Goal: Task Accomplishment & Management: Complete application form

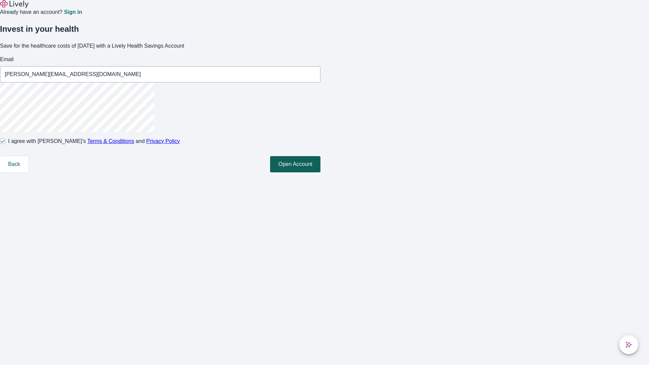
click at [320, 172] on button "Open Account" at bounding box center [295, 164] width 50 height 16
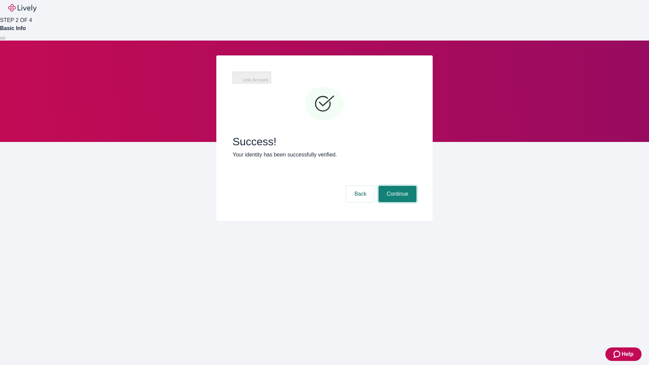
click at [397, 186] on button "Continue" at bounding box center [398, 194] width 38 height 16
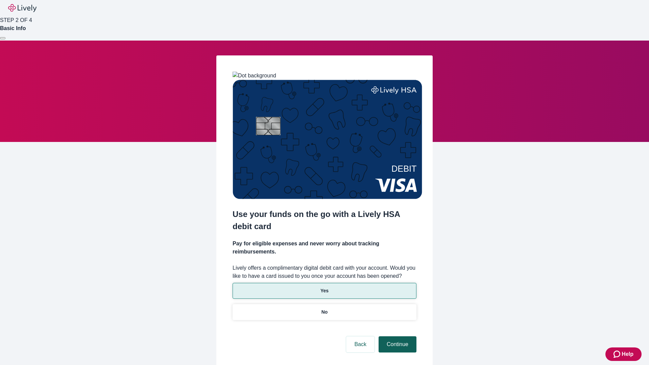
click at [324, 287] on p "Yes" at bounding box center [324, 290] width 8 height 7
click at [397, 336] on button "Continue" at bounding box center [398, 344] width 38 height 16
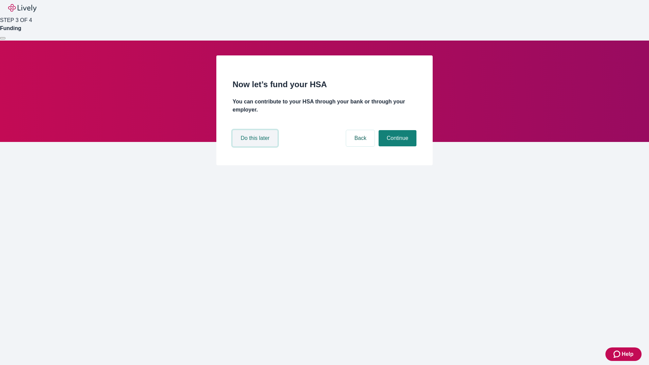
click at [256, 146] on button "Do this later" at bounding box center [255, 138] width 45 height 16
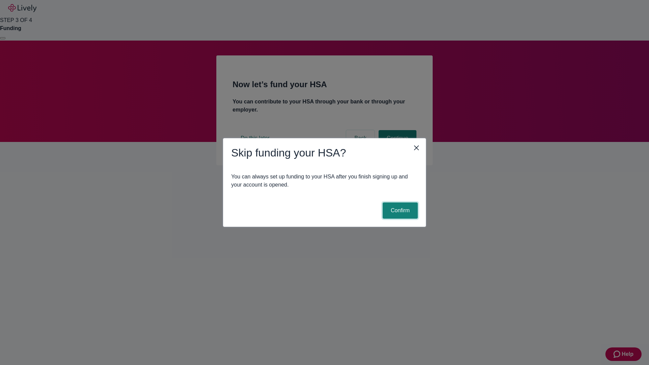
click at [399, 211] on button "Confirm" at bounding box center [400, 211] width 35 height 16
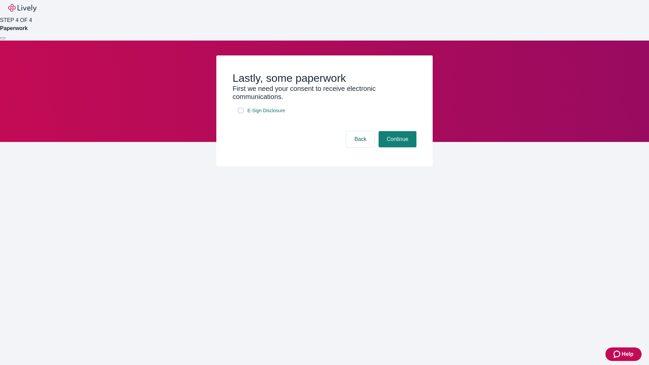
click at [241, 113] on input "E-Sign Disclosure" at bounding box center [240, 110] width 5 height 5
checkbox input "true"
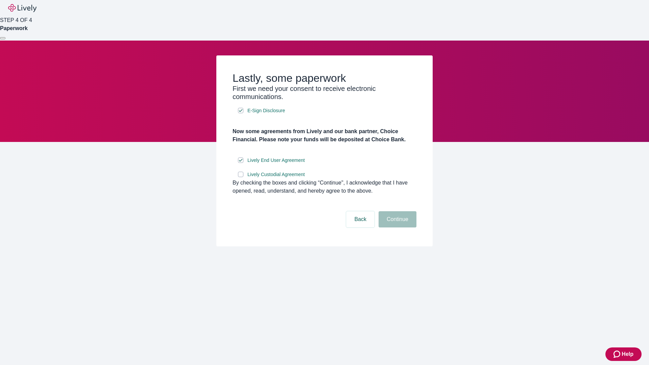
click at [241, 177] on input "Lively Custodial Agreement" at bounding box center [240, 174] width 5 height 5
checkbox input "true"
click at [397, 228] on button "Continue" at bounding box center [398, 219] width 38 height 16
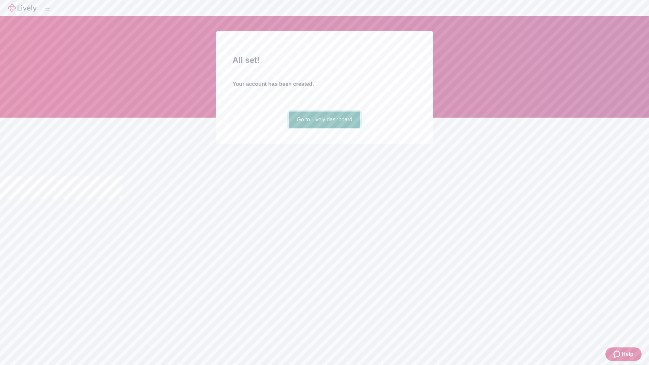
click at [324, 128] on link "Go to Lively dashboard" at bounding box center [325, 120] width 72 height 16
